Goal: Task Accomplishment & Management: Use online tool/utility

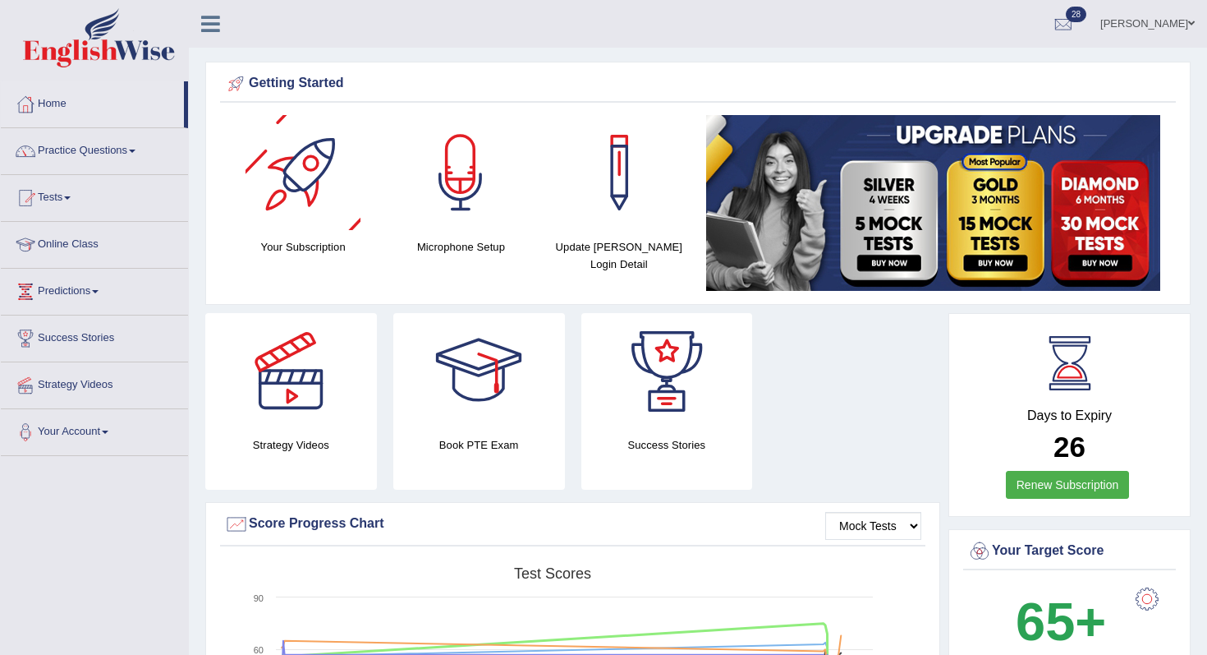
click at [168, 157] on link "Practice Questions" at bounding box center [94, 148] width 187 height 41
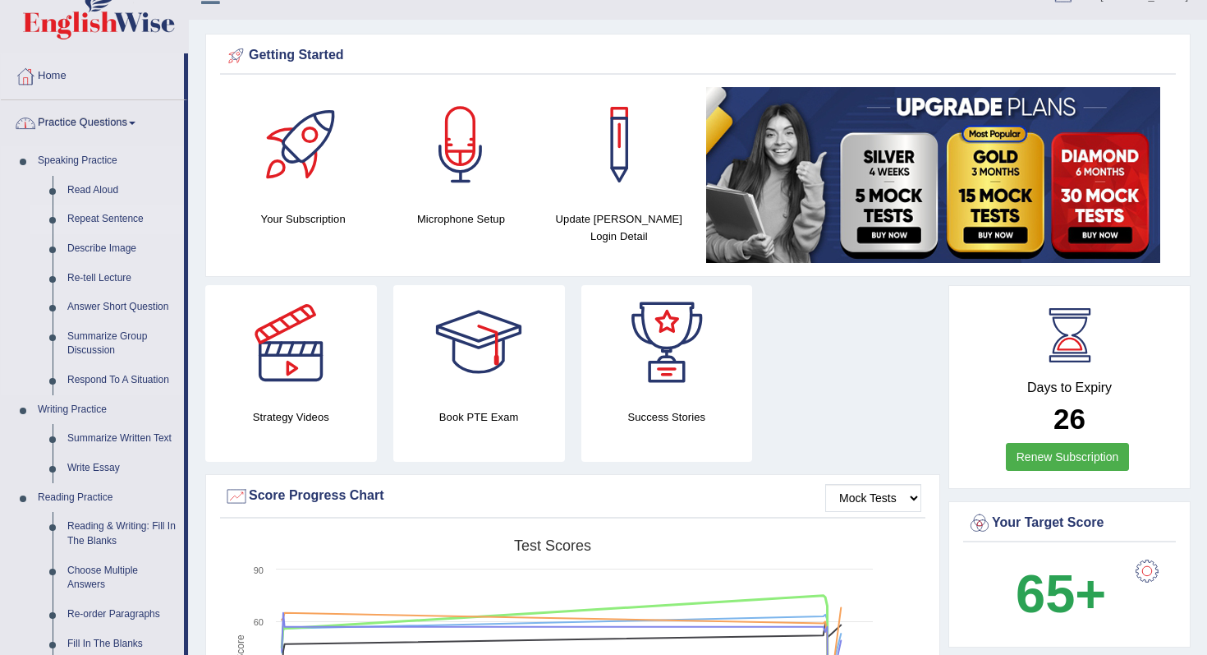
scroll to position [45, 0]
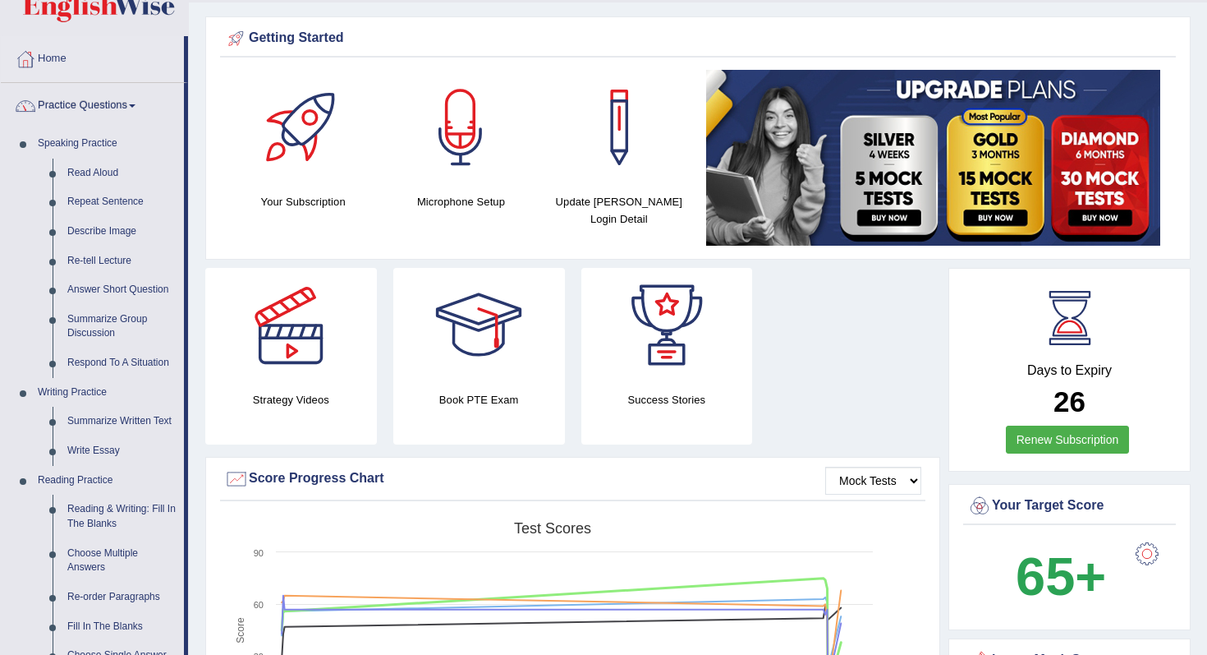
click at [116, 82] on li "Home" at bounding box center [94, 59] width 187 height 47
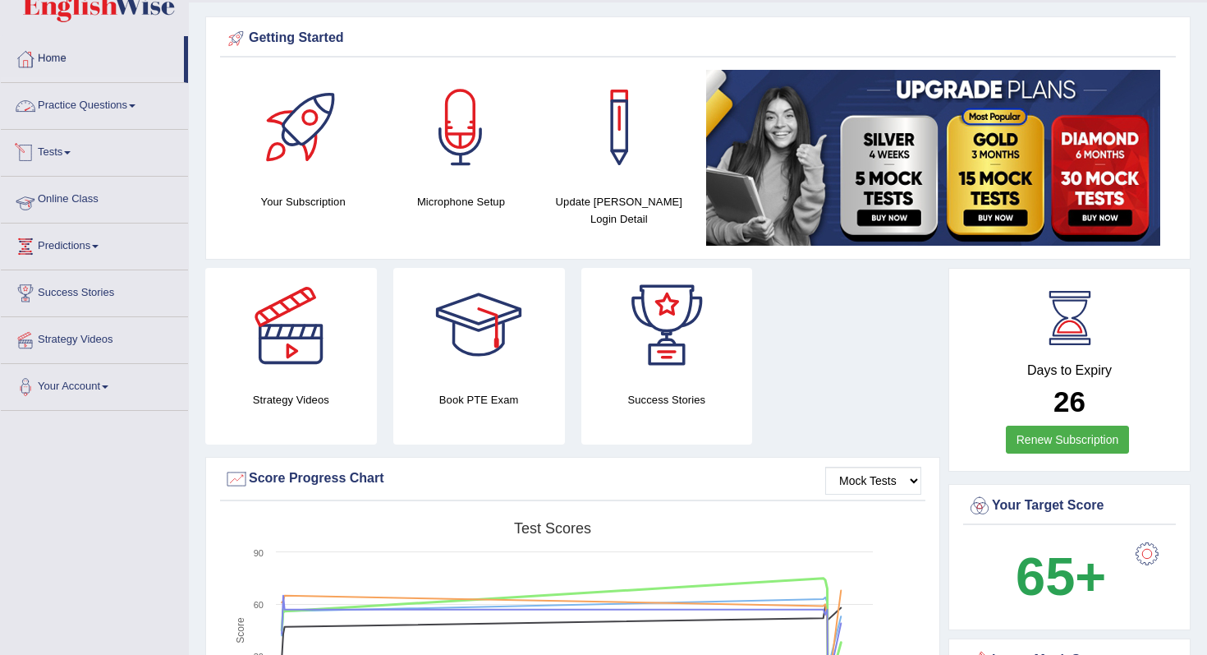
click at [78, 173] on li "Tests Take Practice Sectional Test Take Mock Test History" at bounding box center [94, 153] width 187 height 47
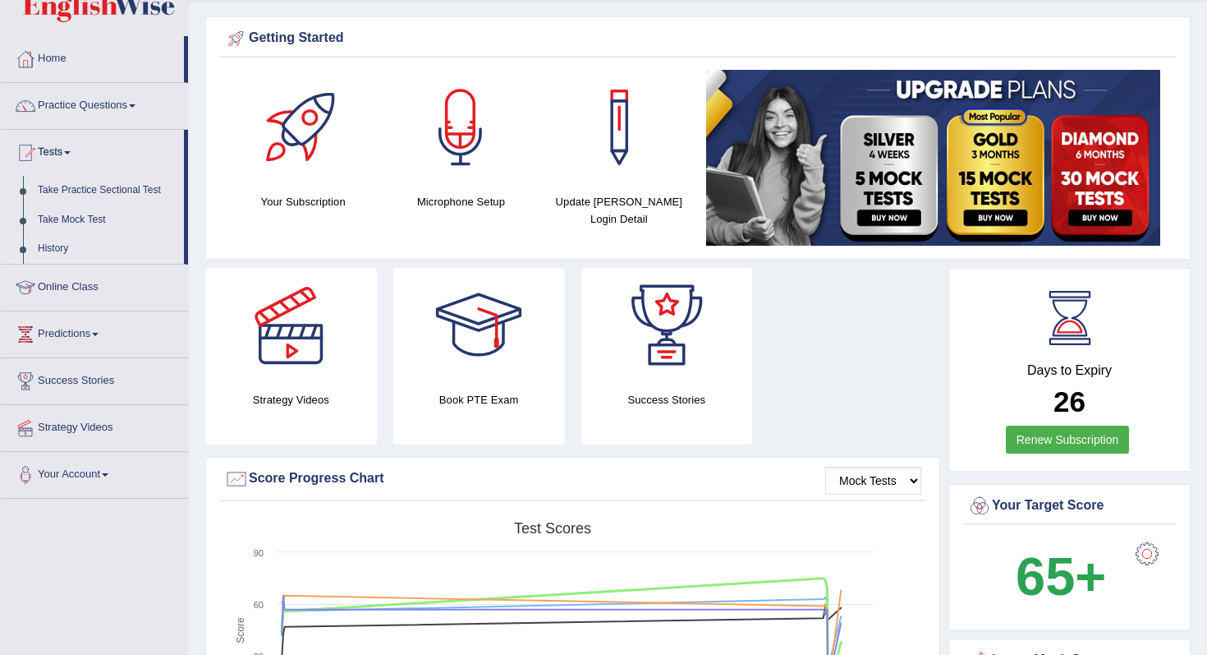
click at [66, 252] on link "History" at bounding box center [107, 249] width 154 height 30
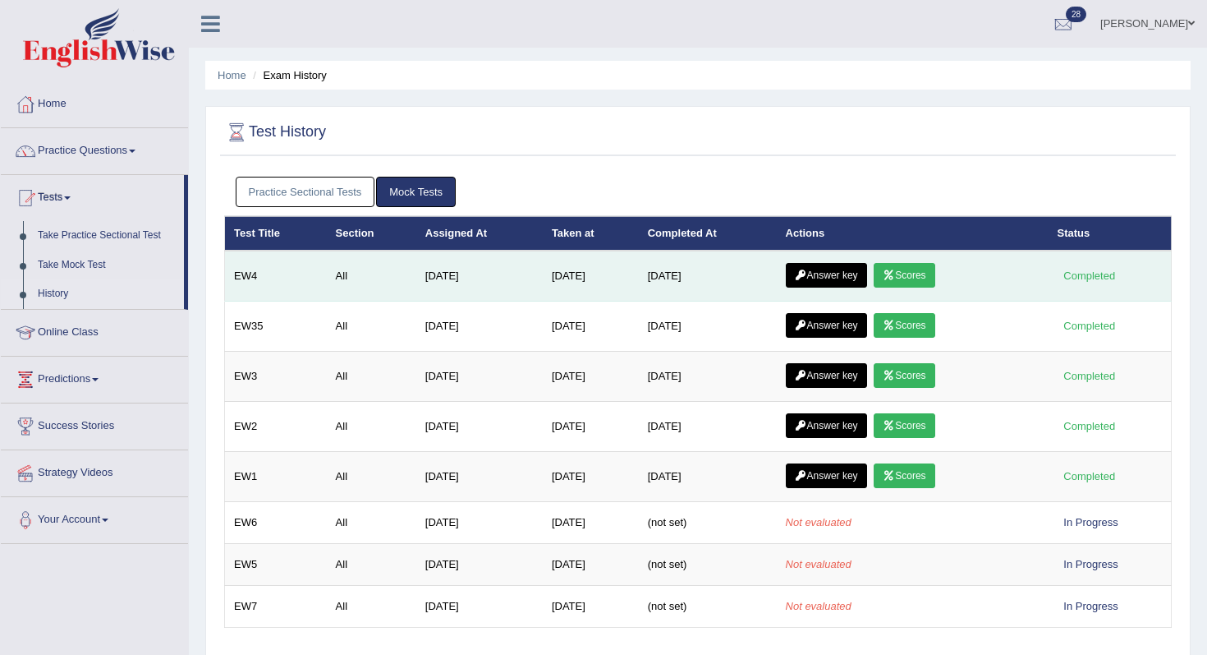
click at [928, 284] on link "Scores" at bounding box center [904, 275] width 61 height 25
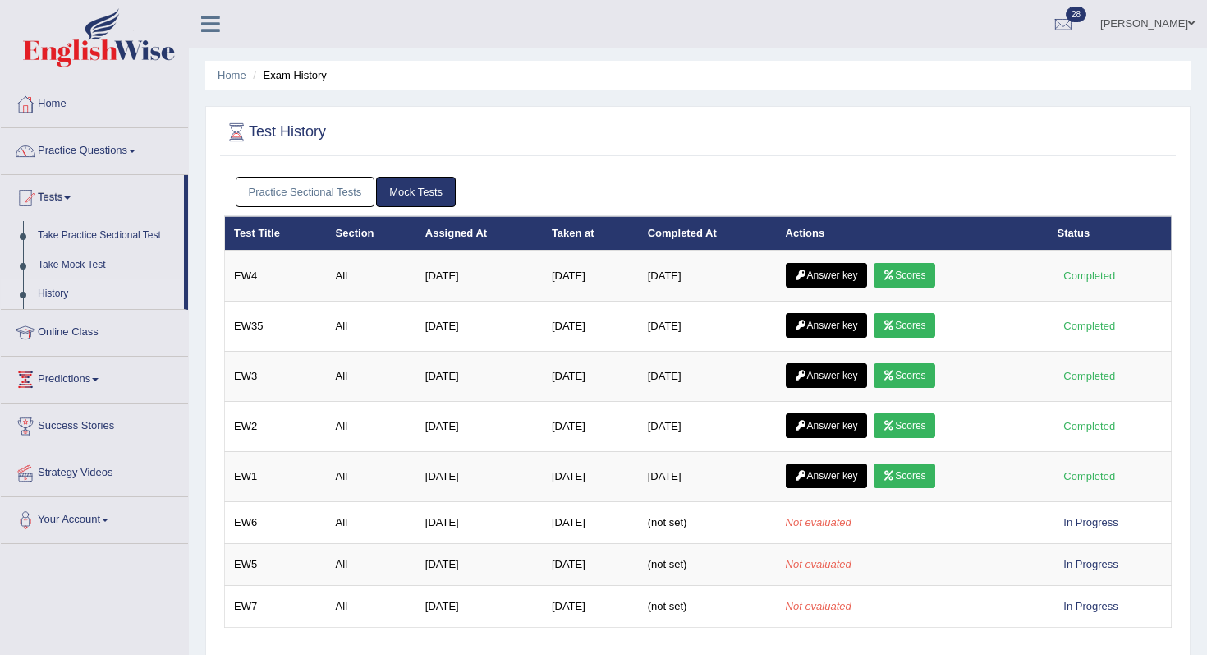
click at [350, 182] on link "Practice Sectional Tests" at bounding box center [306, 192] width 140 height 30
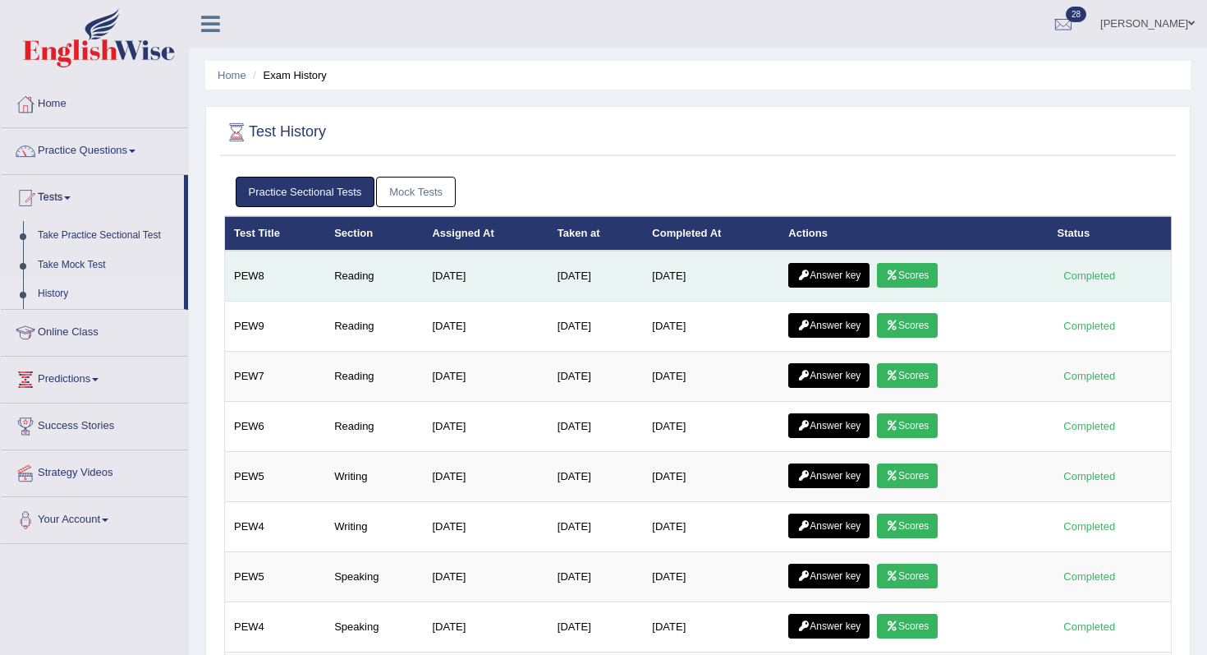
click at [900, 264] on link "Scores" at bounding box center [907, 275] width 61 height 25
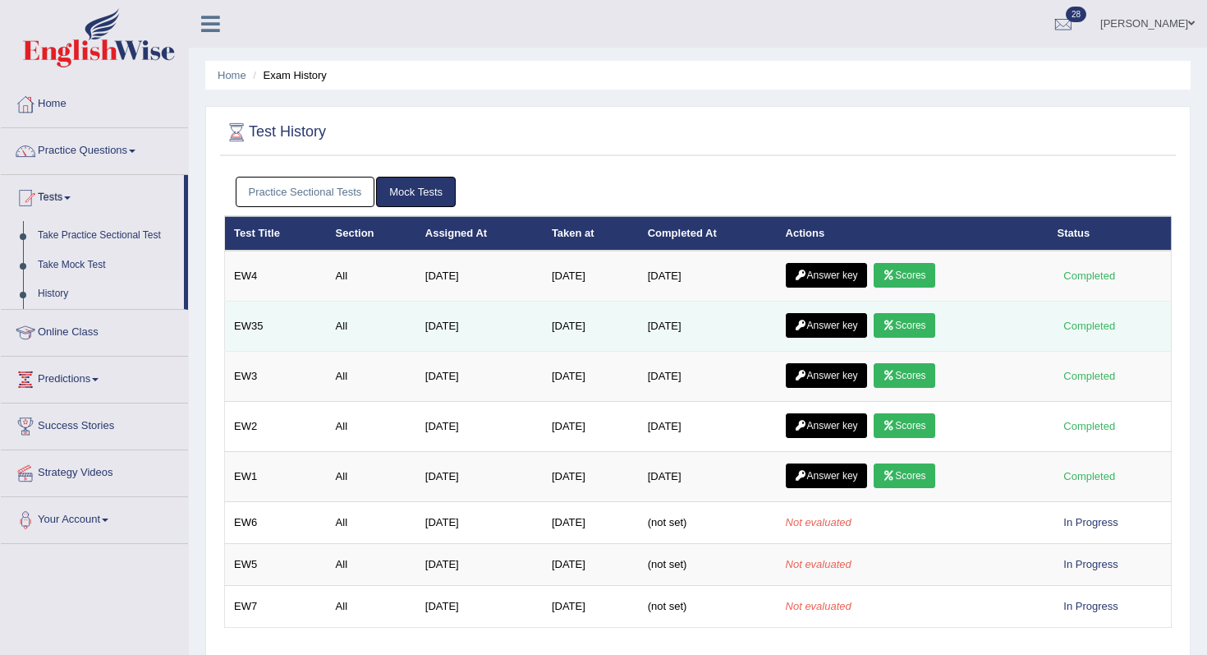
click at [907, 330] on link "Scores" at bounding box center [904, 325] width 61 height 25
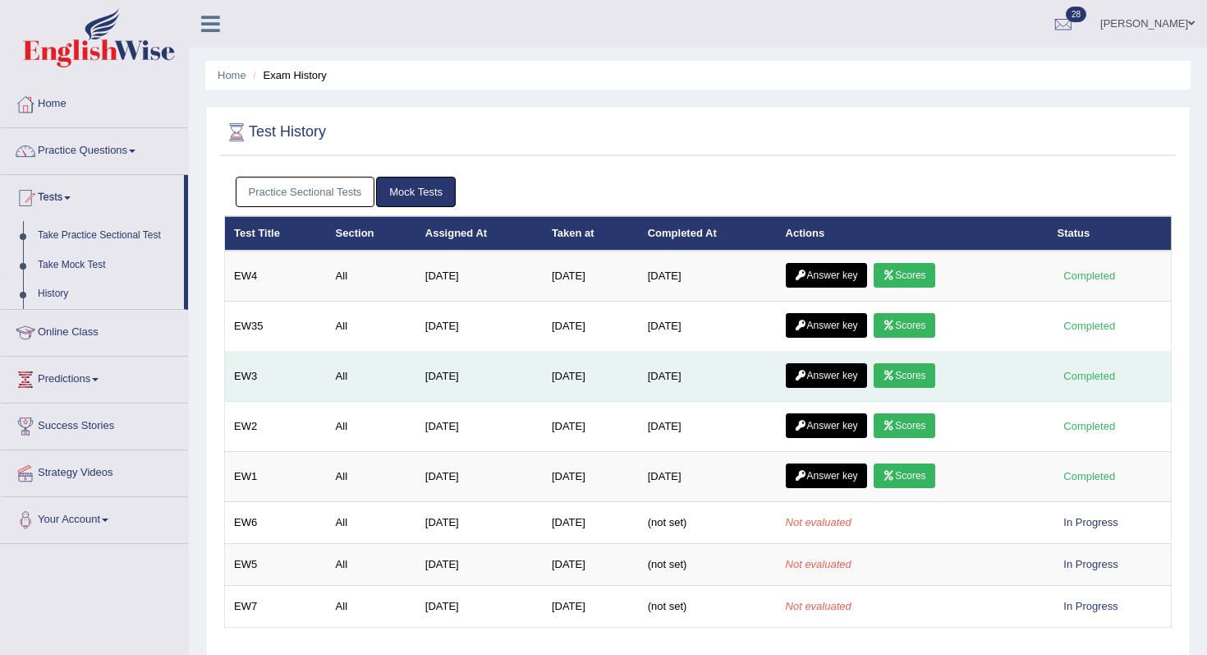
click at [931, 388] on td "Answer key Scores" at bounding box center [913, 377] width 272 height 50
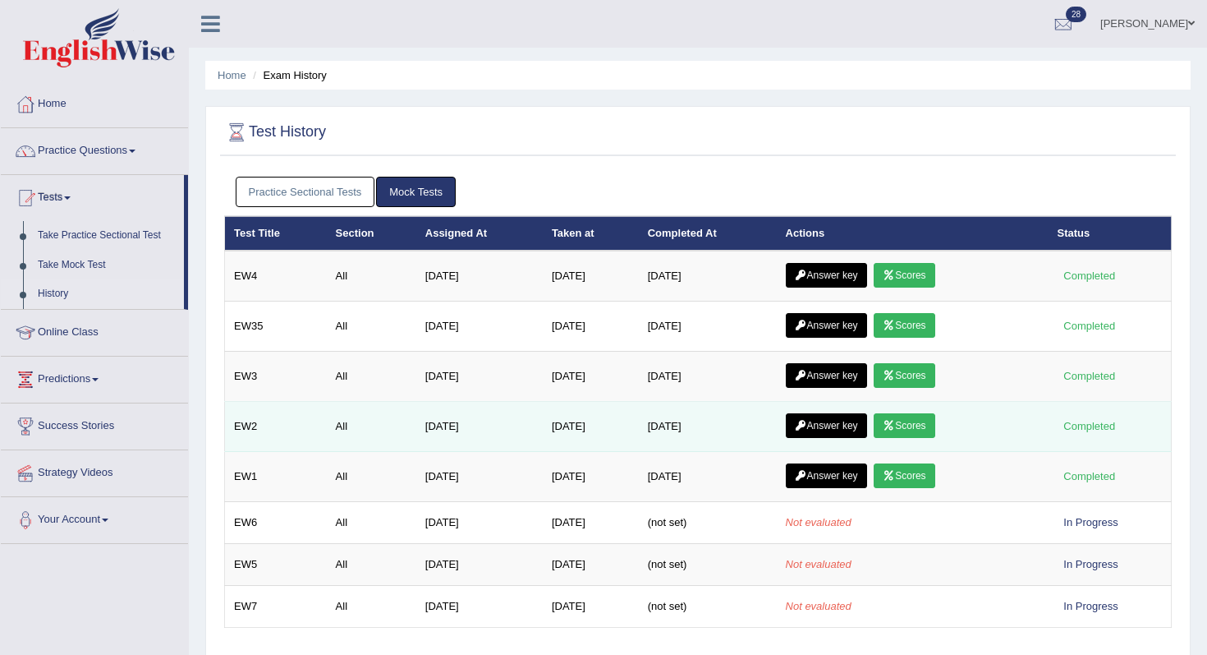
scroll to position [1, 0]
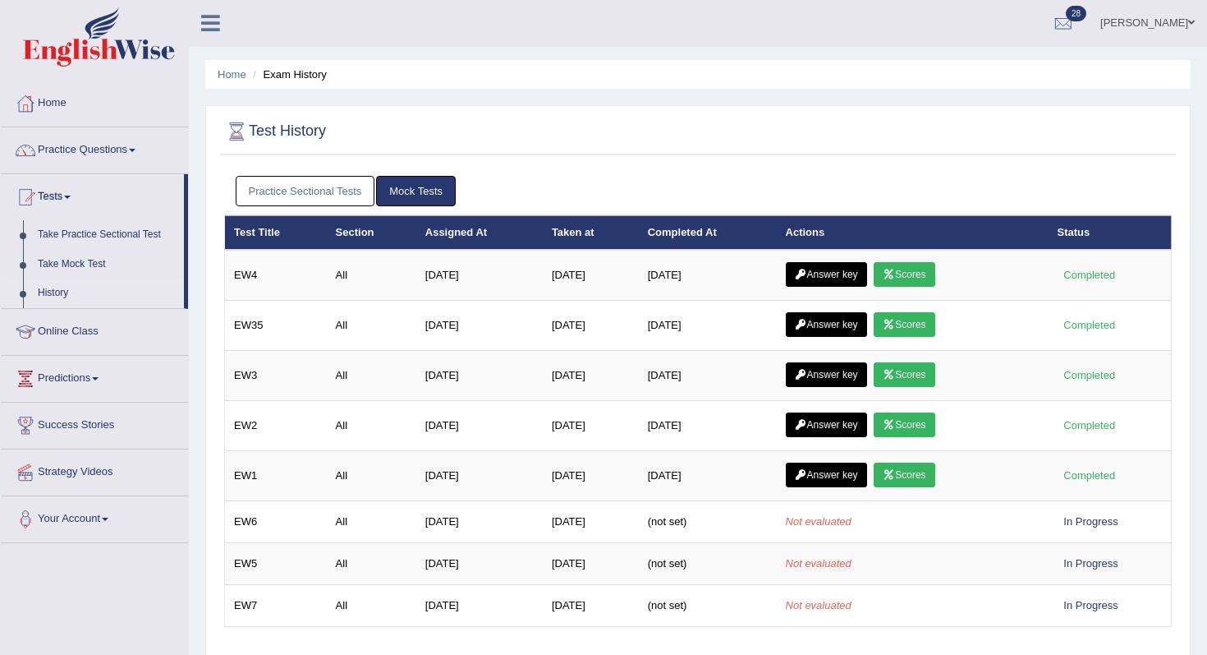
click at [342, 187] on link "Practice Sectional Tests" at bounding box center [306, 191] width 140 height 30
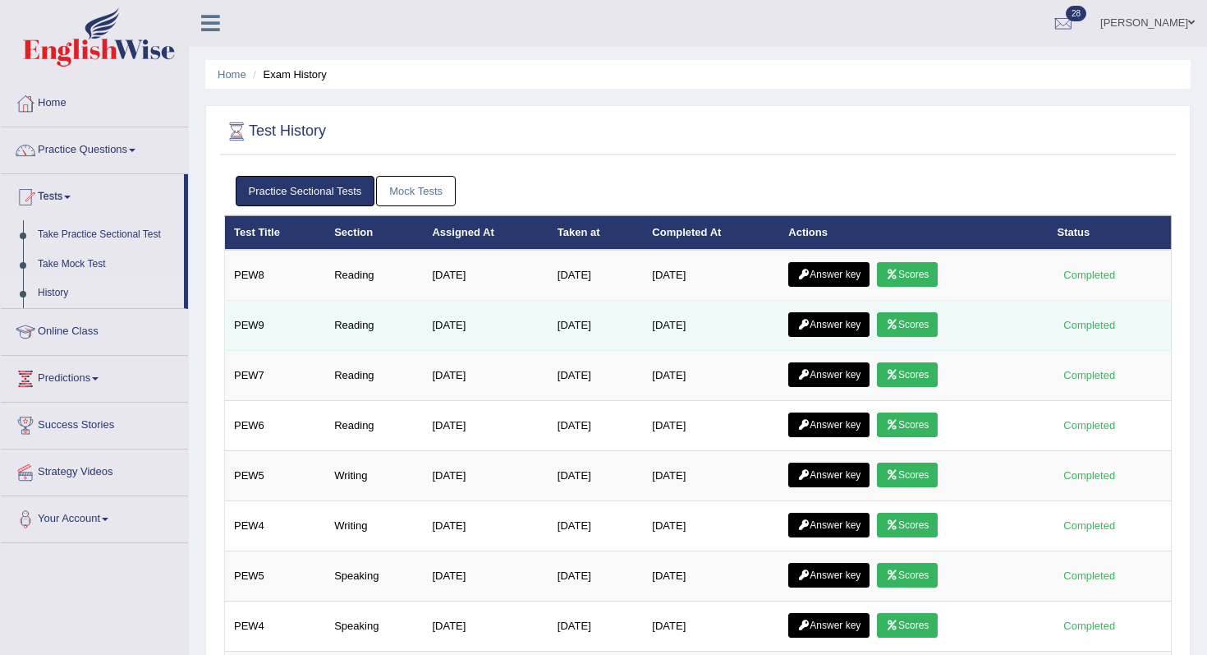
click at [898, 320] on icon at bounding box center [892, 325] width 12 height 10
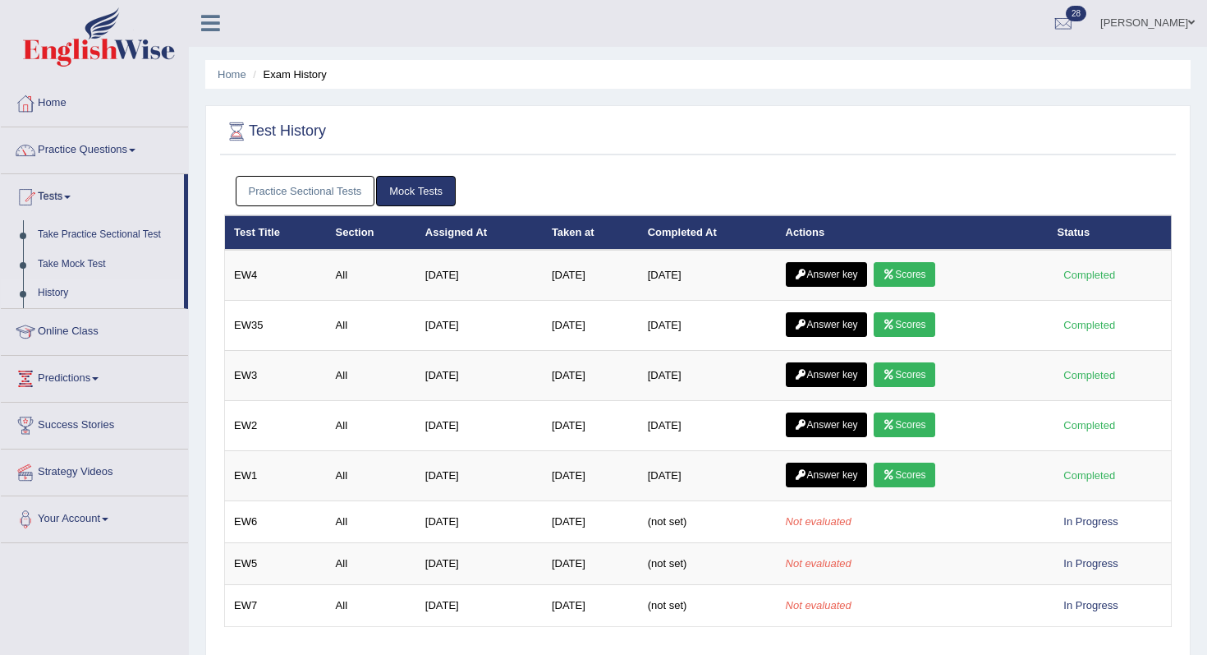
click at [266, 191] on link "Practice Sectional Tests" at bounding box center [306, 191] width 140 height 30
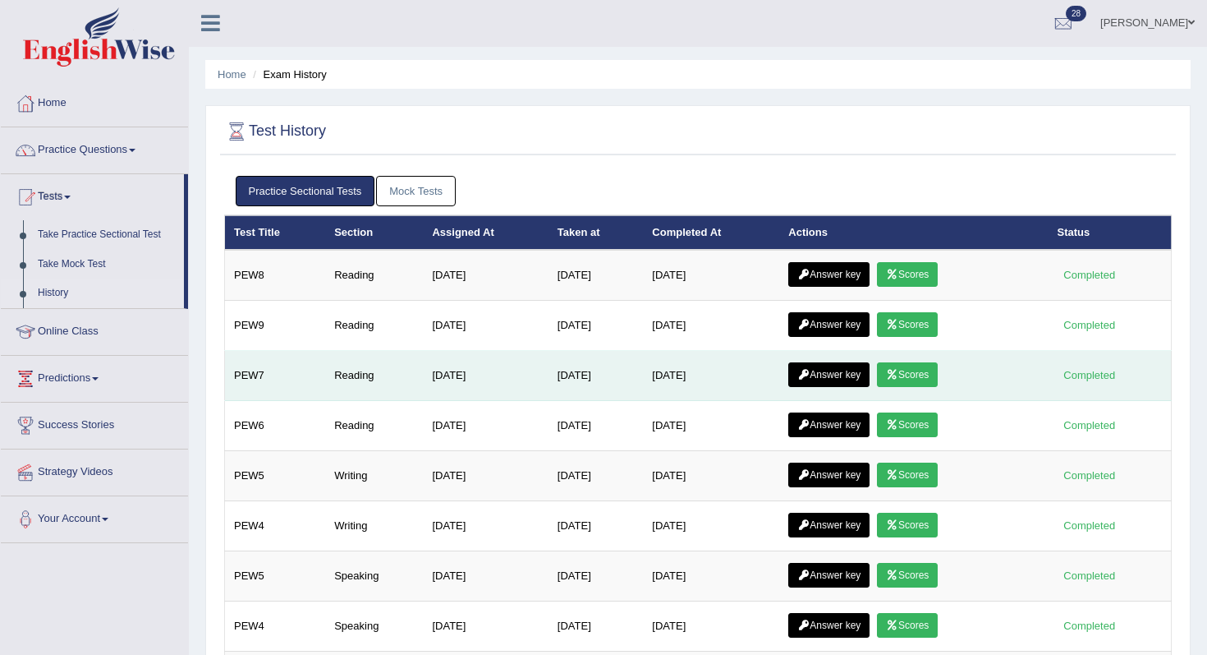
click at [938, 375] on link "Scores" at bounding box center [907, 374] width 61 height 25
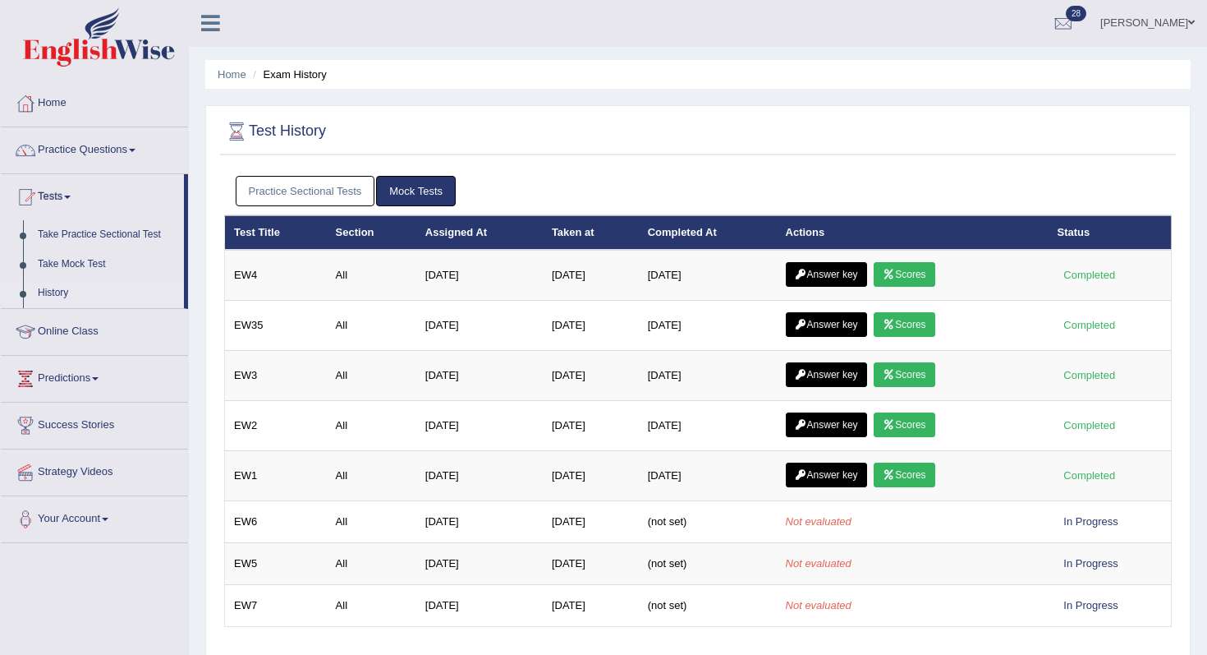
click at [341, 192] on link "Practice Sectional Tests" at bounding box center [306, 191] width 140 height 30
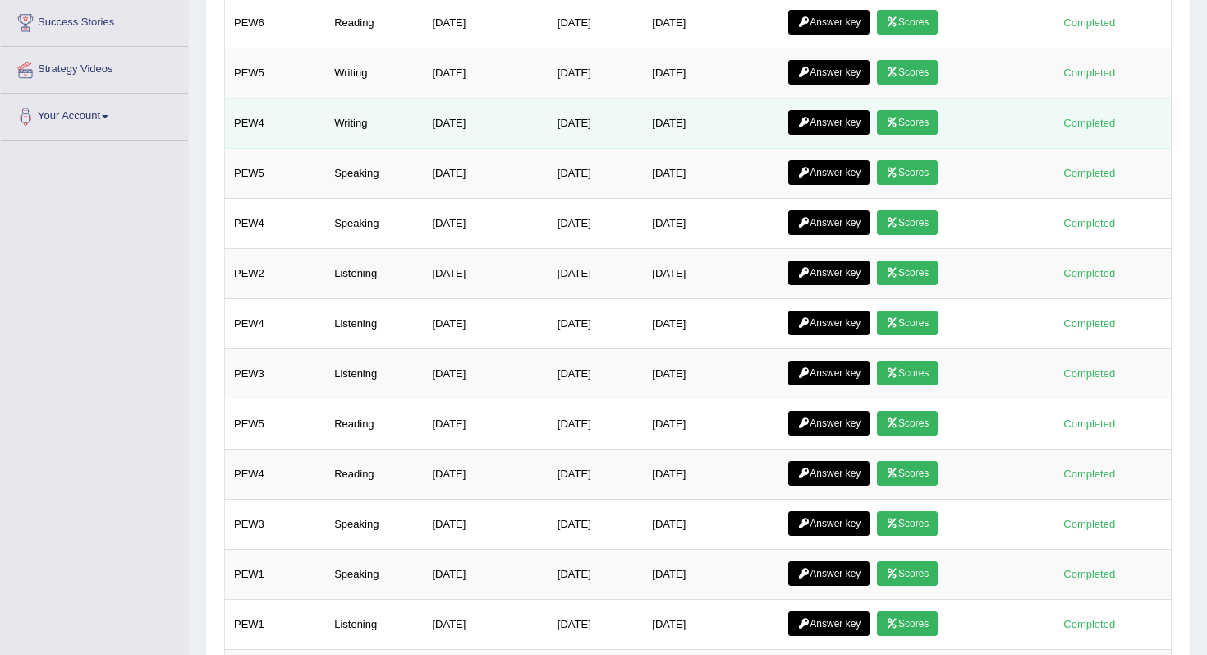
scroll to position [421, 0]
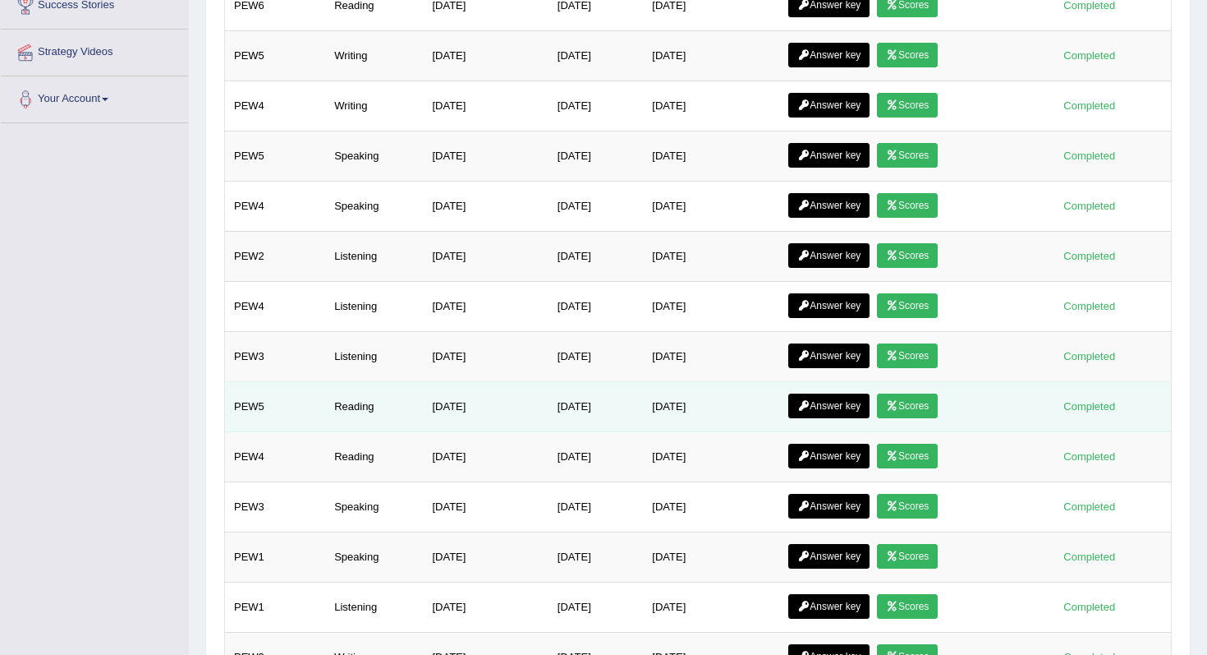
click at [952, 411] on td "Answer key Scores" at bounding box center [913, 407] width 269 height 50
click at [938, 411] on link "Scores" at bounding box center [907, 405] width 61 height 25
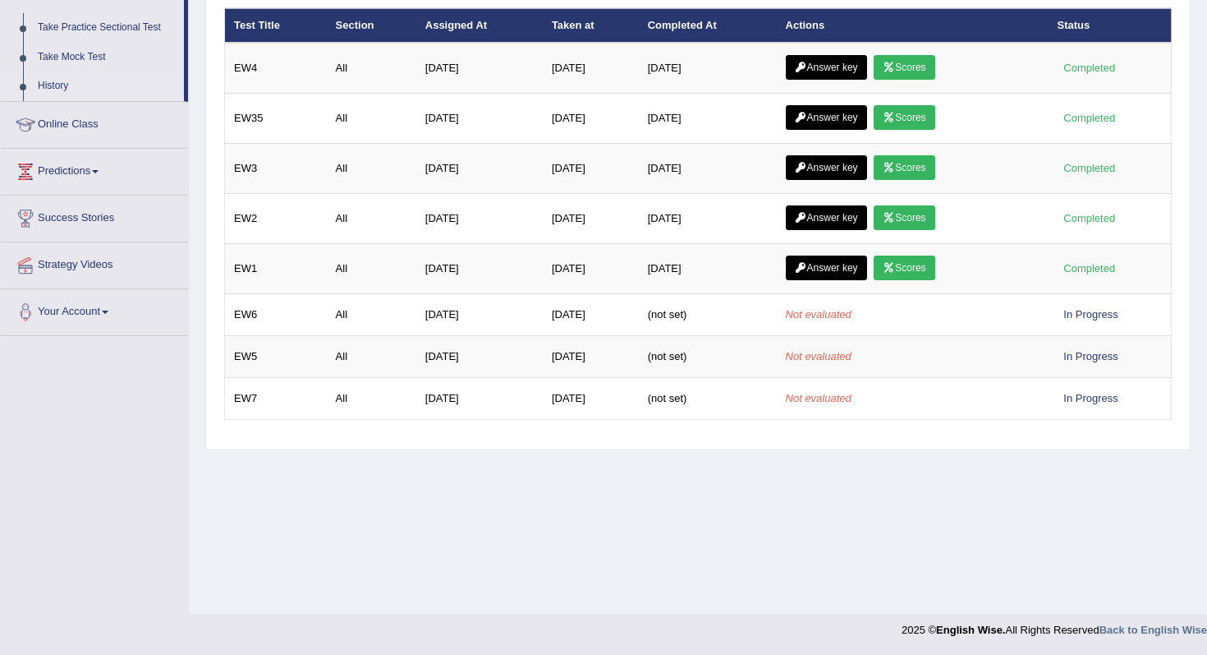
scroll to position [25, 0]
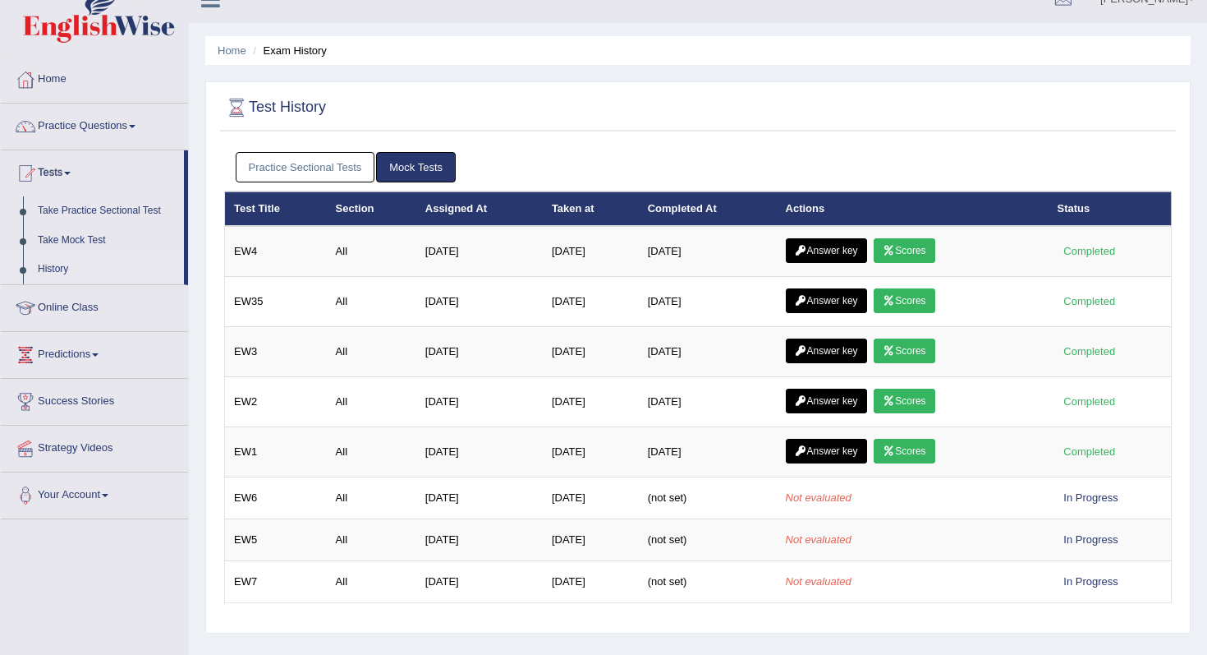
click at [347, 155] on link "Practice Sectional Tests" at bounding box center [306, 167] width 140 height 30
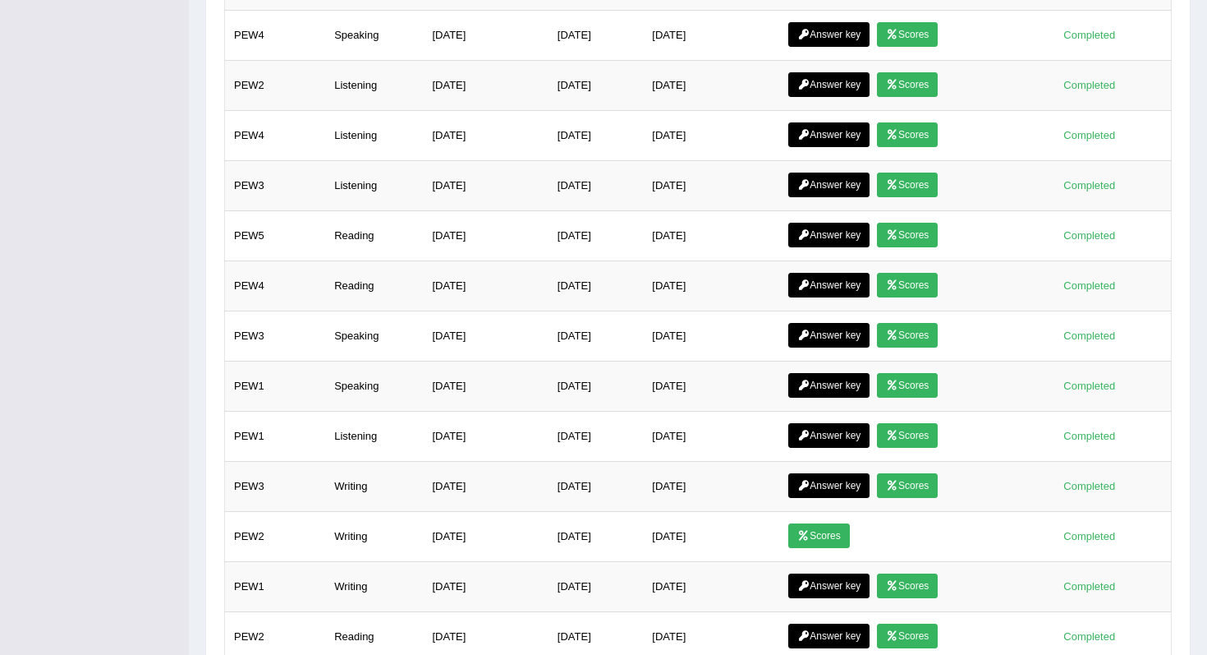
scroll to position [821, 0]
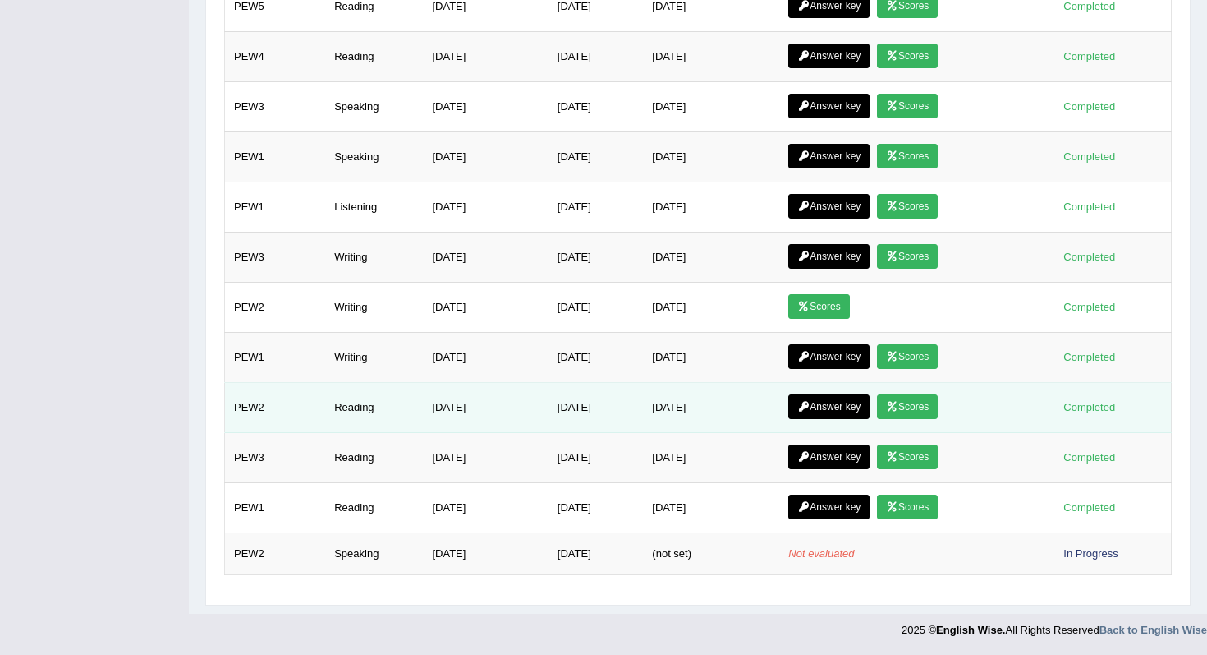
click at [913, 408] on link "Scores" at bounding box center [907, 406] width 61 height 25
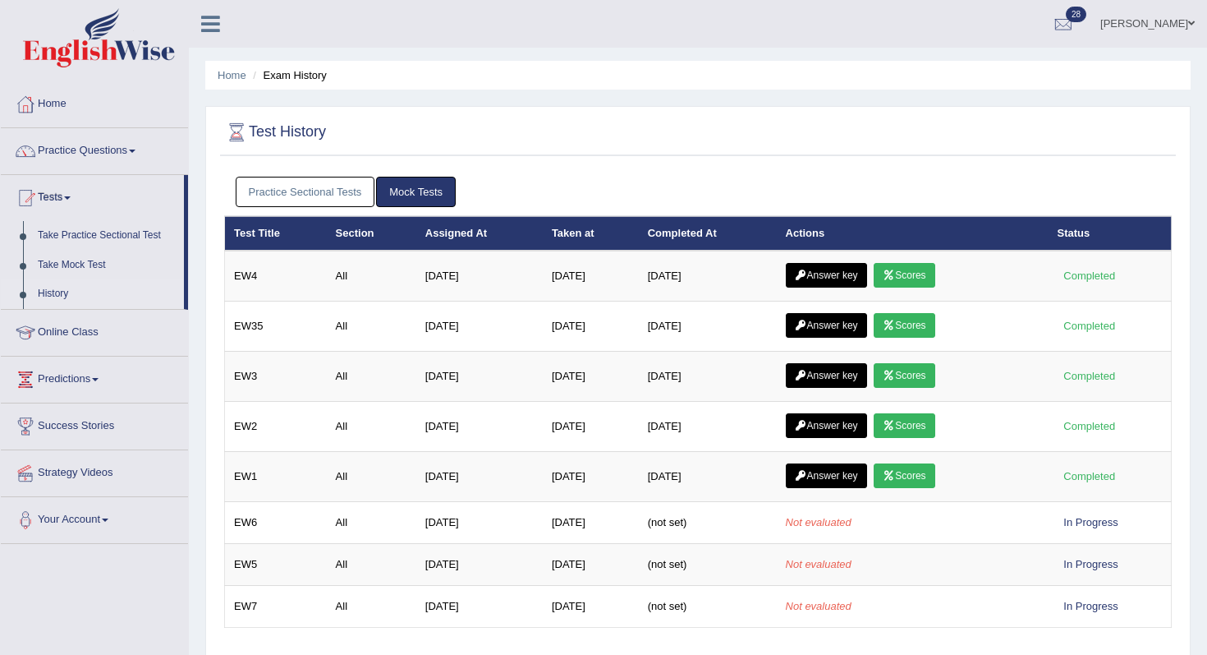
click at [287, 180] on link "Practice Sectional Tests" at bounding box center [306, 192] width 140 height 30
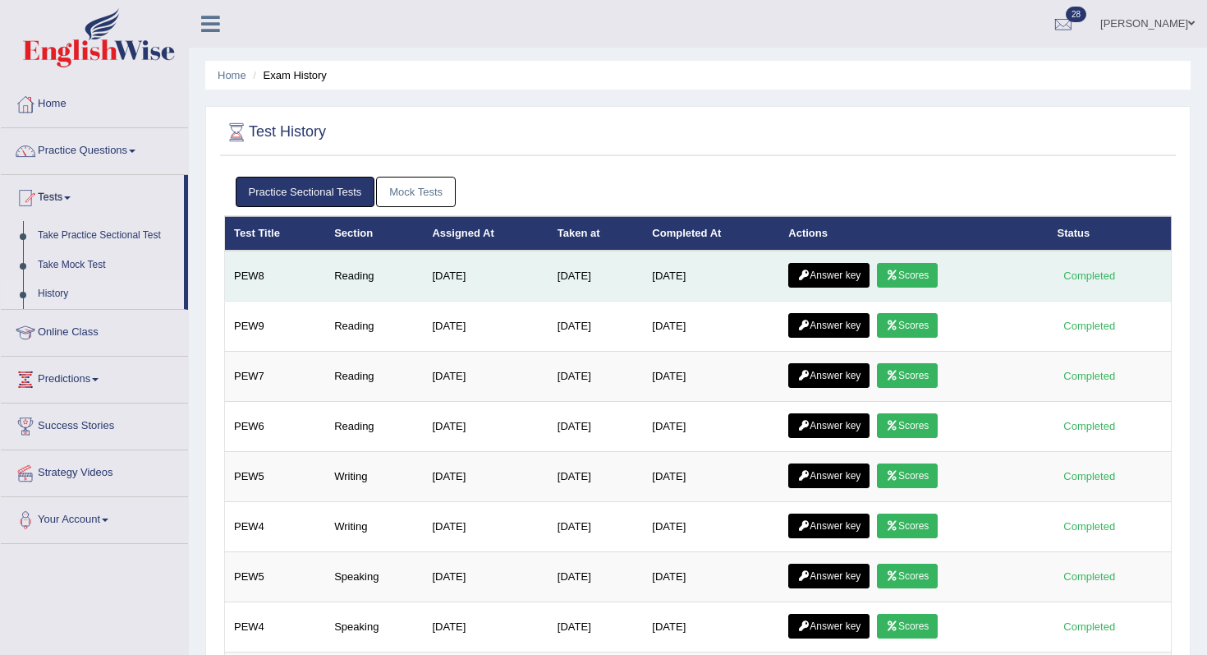
click at [842, 269] on link "Answer key" at bounding box center [828, 275] width 81 height 25
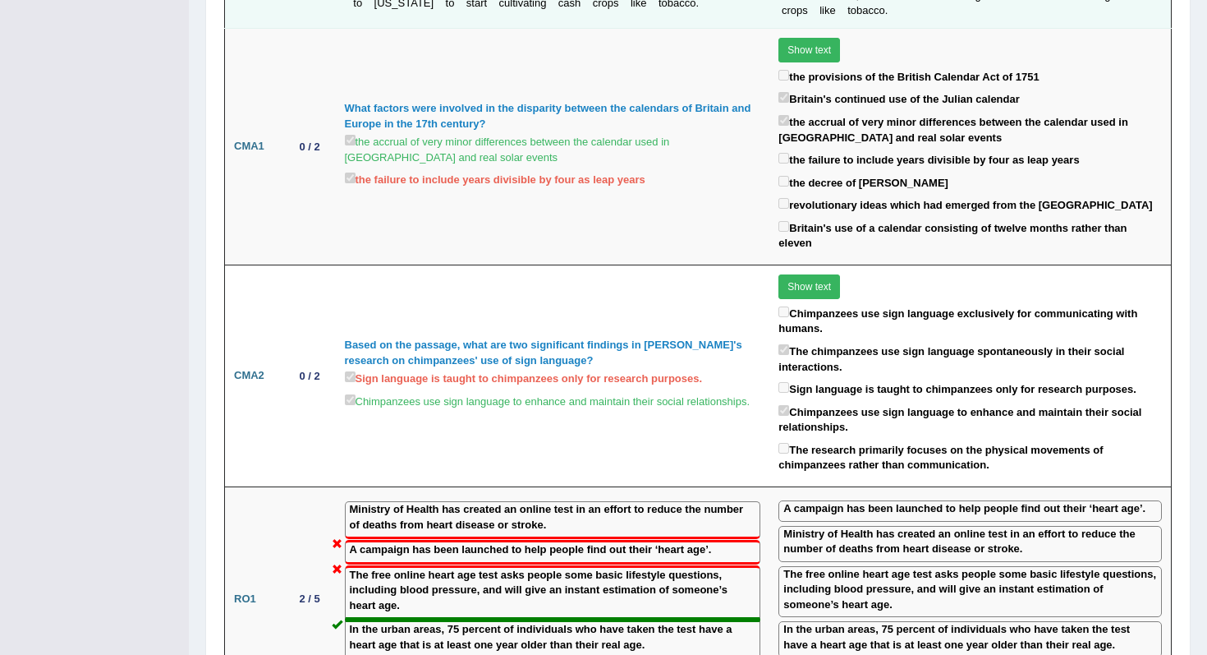
scroll to position [1411, 0]
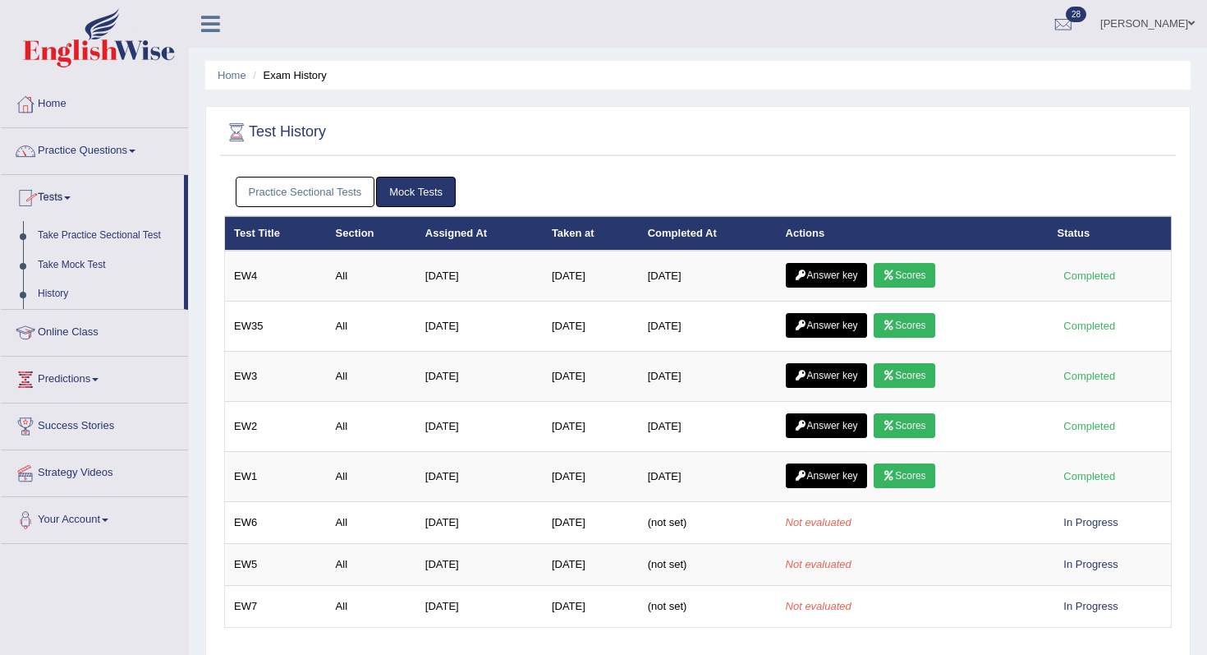
click at [99, 262] on link "Take Mock Test" at bounding box center [107, 266] width 154 height 30
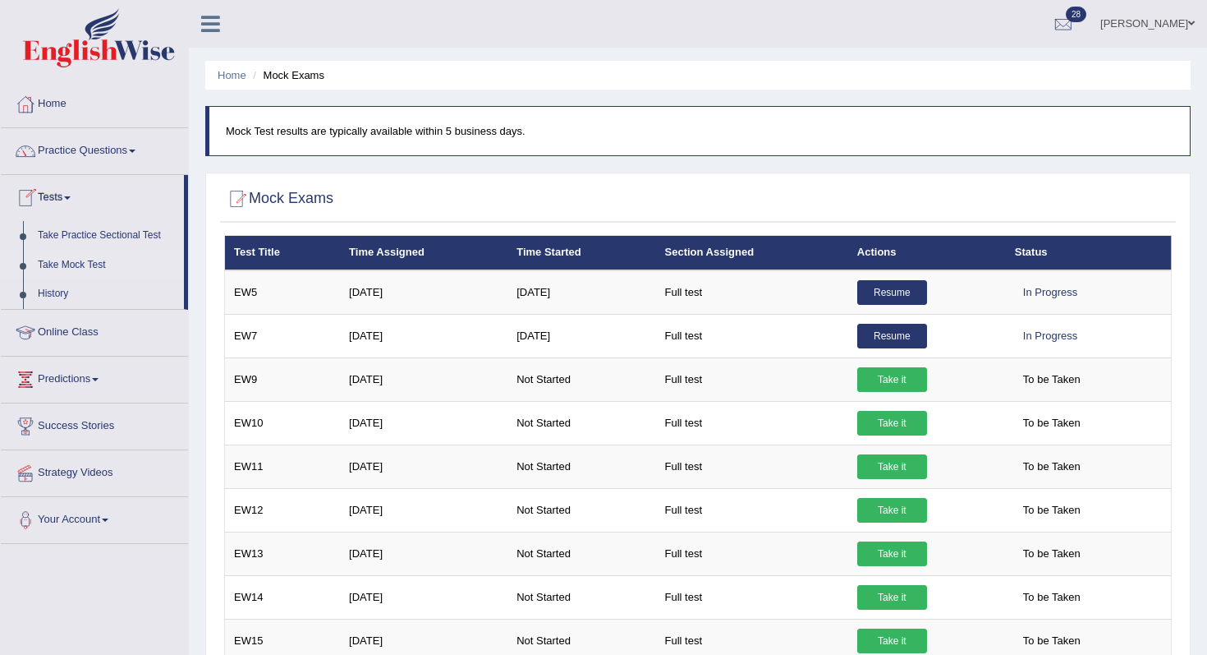
click at [93, 253] on link "Take Mock Test" at bounding box center [107, 266] width 154 height 30
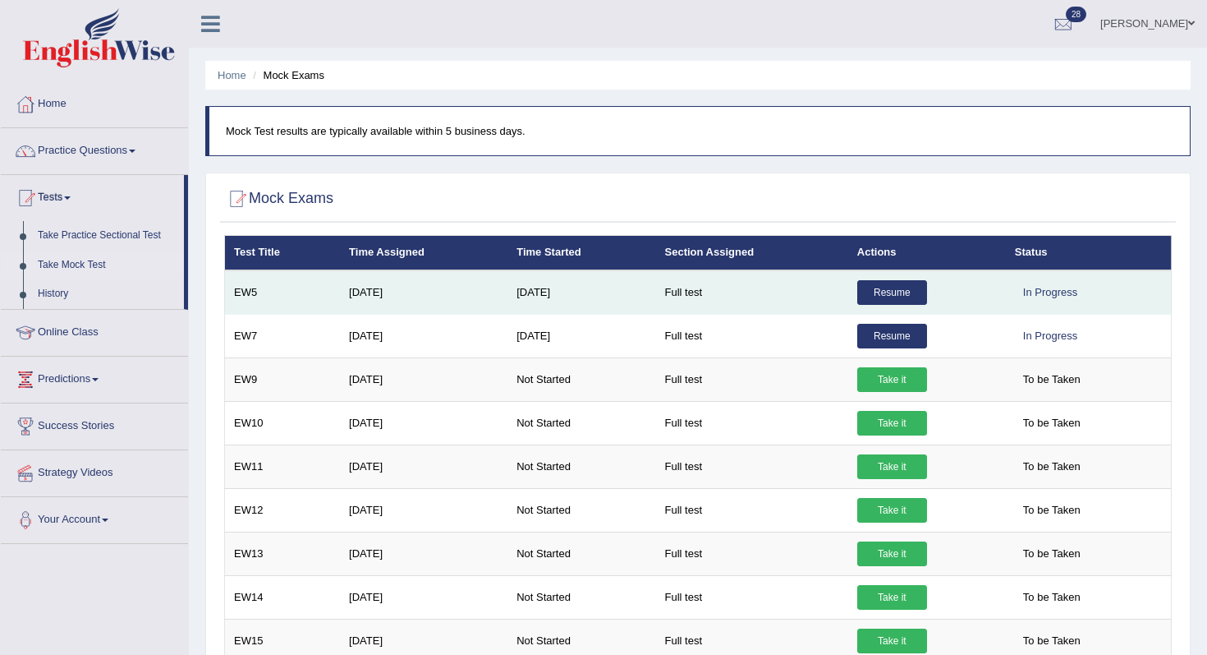
click at [880, 294] on link "Resume" at bounding box center [892, 292] width 70 height 25
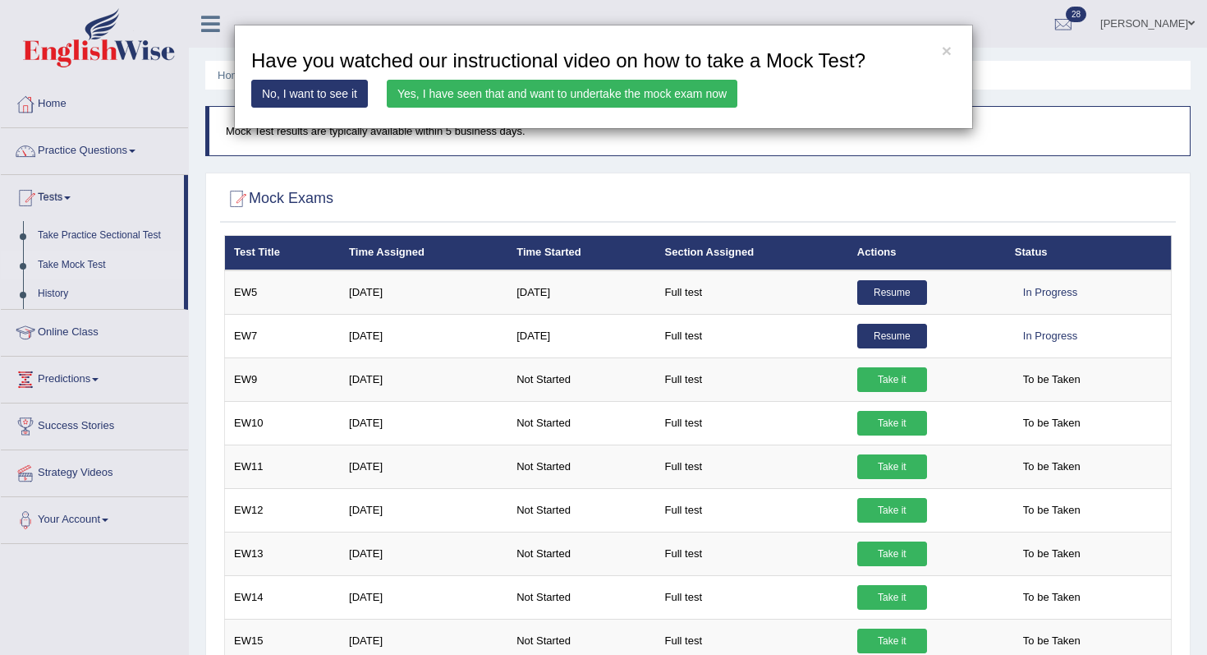
click at [592, 100] on link "Yes, I have seen that and want to undertake the mock exam now" at bounding box center [562, 94] width 351 height 28
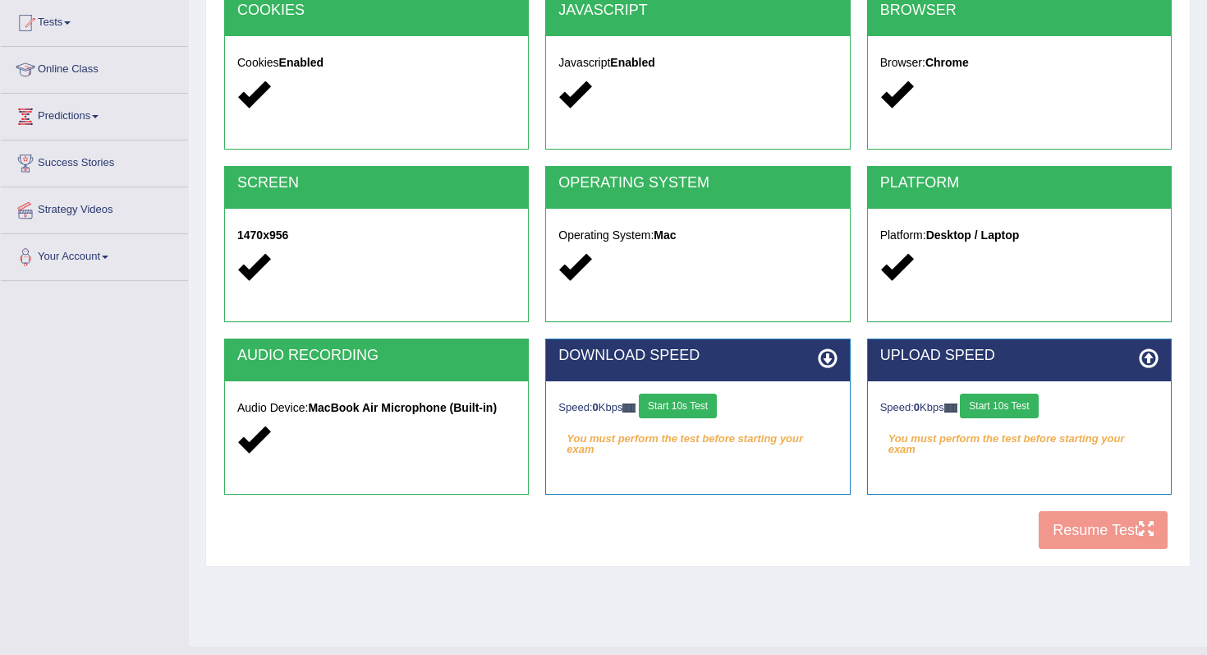
scroll to position [208, 0]
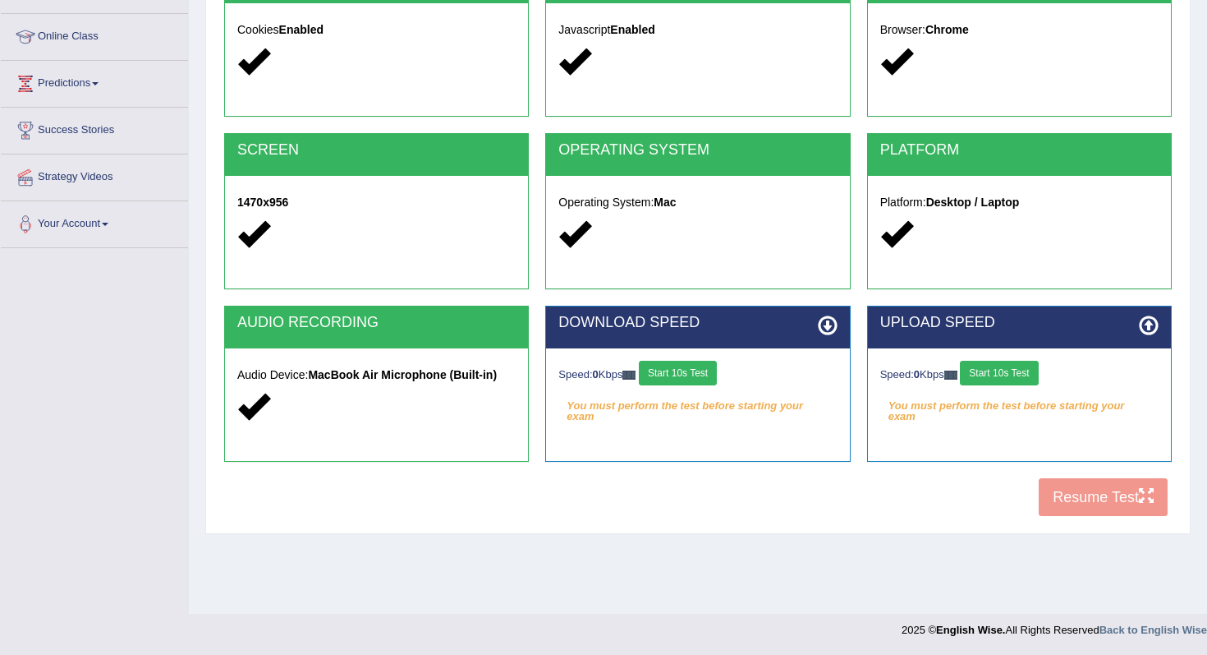
click at [713, 371] on button "Start 10s Test" at bounding box center [678, 373] width 78 height 25
click at [1026, 373] on button "Start 10s Test" at bounding box center [999, 373] width 78 height 25
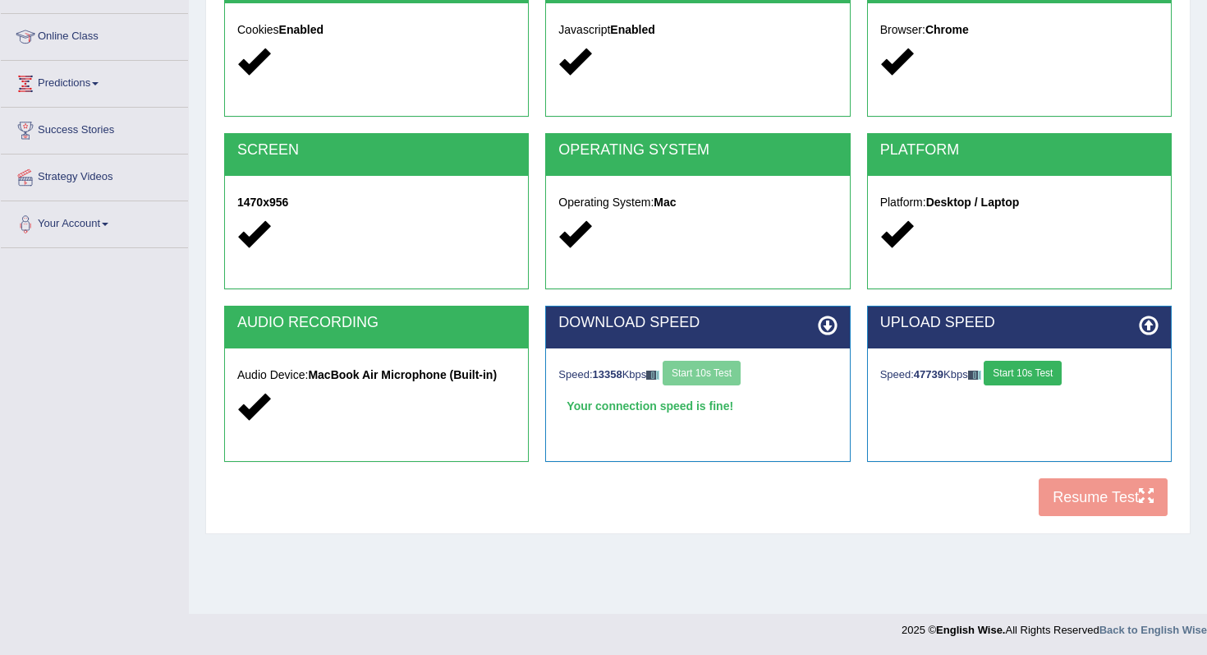
click at [1073, 491] on div "COOKIES Cookies Enabled JAVASCRIPT Javascript Enabled BROWSER Browser: Chrome S…" at bounding box center [698, 243] width 956 height 564
click at [1073, 491] on button "Resume Test" at bounding box center [1103, 497] width 129 height 38
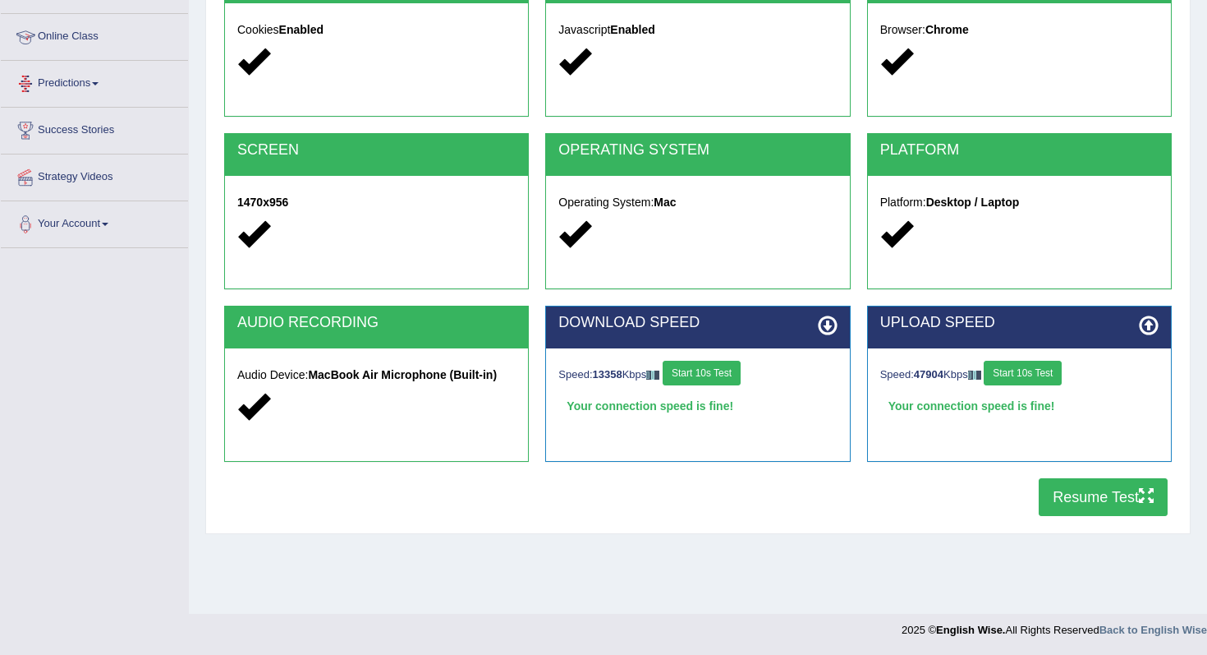
scroll to position [0, 0]
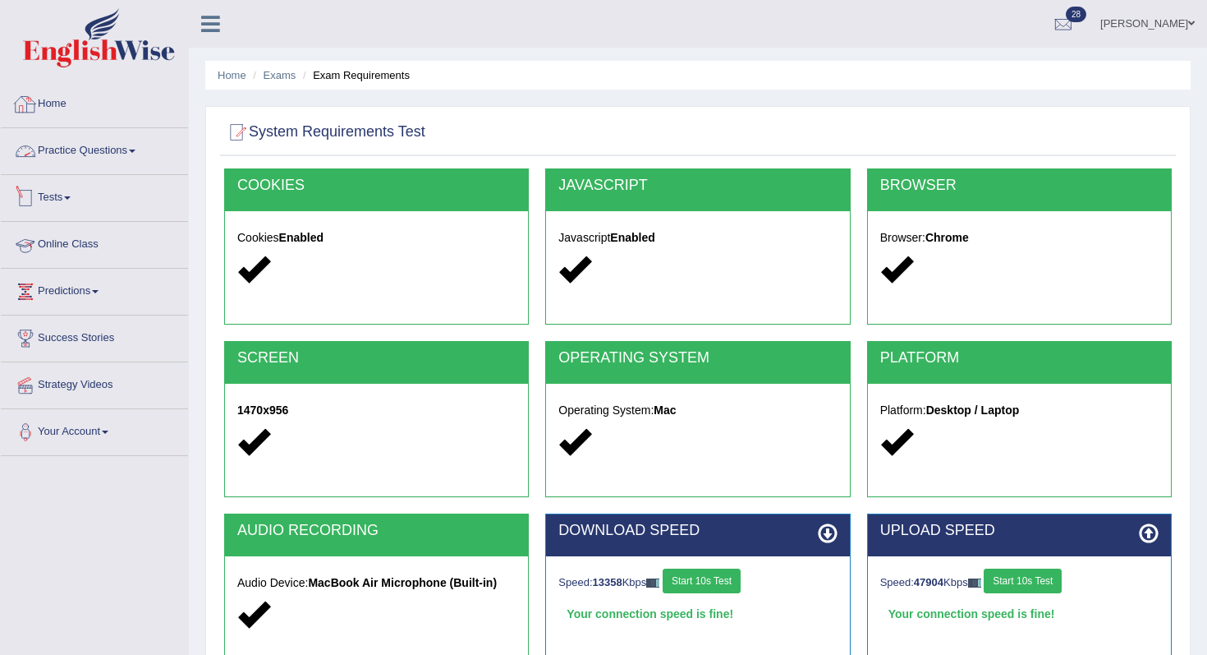
click at [106, 149] on link "Practice Questions" at bounding box center [94, 148] width 187 height 41
